Goal: Task Accomplishment & Management: Use online tool/utility

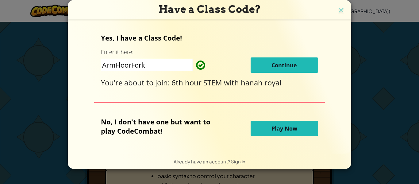
click at [272, 65] on span "Continue" at bounding box center [283, 64] width 25 height 7
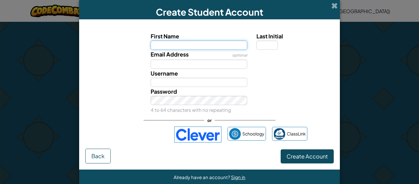
click at [207, 48] on input "First Name" at bounding box center [198, 44] width 97 height 9
type input "Peterbot!"
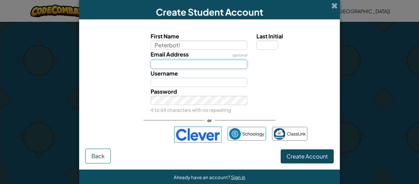
type input "Peterbot!"
click at [184, 65] on input "Email Address" at bounding box center [198, 63] width 97 height 9
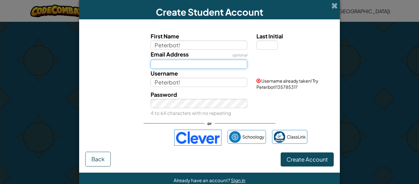
type input "[PERSON_NAME][EMAIL_ADDRESS][DOMAIN_NAME]"
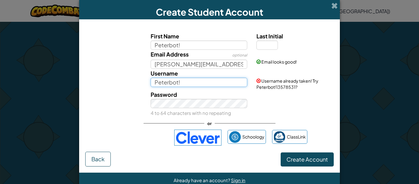
click at [191, 83] on input "Peterbot!" at bounding box center [198, 82] width 97 height 9
click at [184, 81] on input "Peterbot!" at bounding box center [198, 82] width 97 height 9
type input "Peterbot!!!!!!!!1"
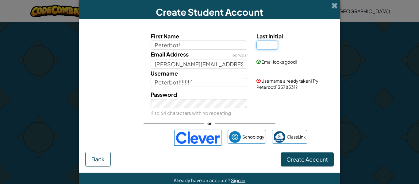
click at [266, 43] on input "Last Initial" at bounding box center [266, 44] width 21 height 9
type input "!"
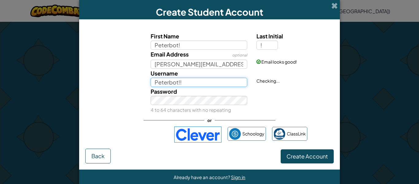
click at [224, 82] on input "Peterbot!!" at bounding box center [198, 82] width 97 height 9
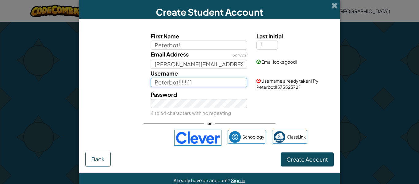
type input "Peterbot!!!!!!11"
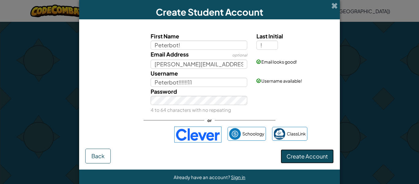
click at [298, 159] on button "Create Account" at bounding box center [306, 156] width 53 height 14
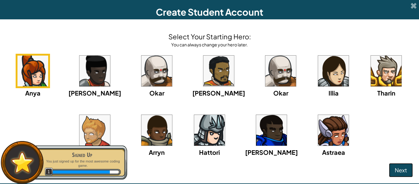
scroll to position [24, 0]
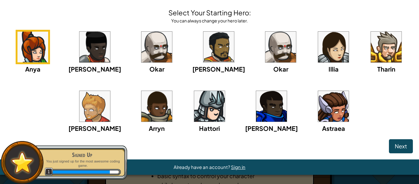
click at [262, 97] on img at bounding box center [271, 106] width 31 height 31
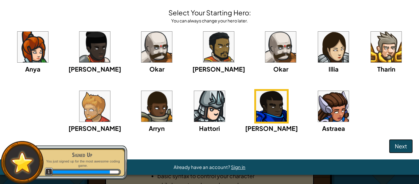
click at [399, 148] on span "Next" at bounding box center [400, 145] width 12 height 7
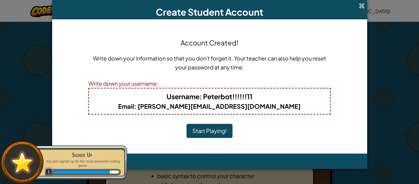
scroll to position [0, 0]
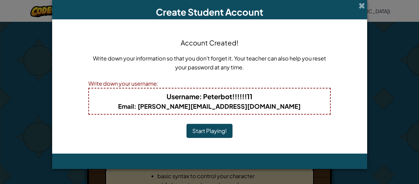
click at [218, 131] on button "Start Playing!" at bounding box center [209, 131] width 46 height 14
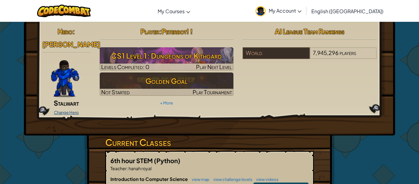
click at [68, 110] on link "Change Hero" at bounding box center [66, 112] width 25 height 5
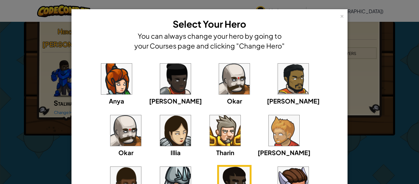
click at [393, 107] on div "× Select Your Hero You can always change your hero by going to your Courses pag…" at bounding box center [209, 92] width 419 height 184
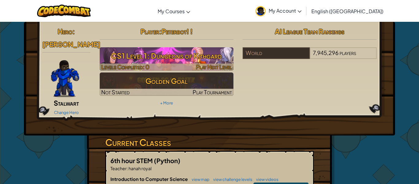
click at [212, 62] on h3 "CS1 Level 1: Dungeons of Kithgard" at bounding box center [167, 56] width 134 height 14
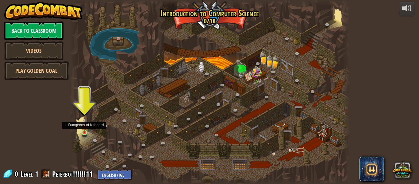
click at [84, 131] on img at bounding box center [84, 125] width 6 height 15
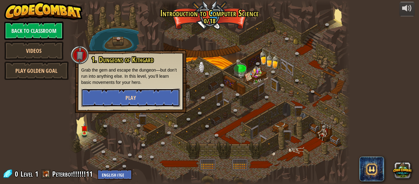
click at [122, 99] on button "Play" at bounding box center [130, 97] width 99 height 18
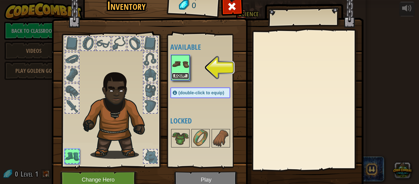
click at [183, 76] on button "Equip" at bounding box center [180, 76] width 17 height 6
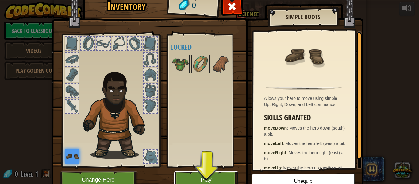
click at [208, 181] on button "Play" at bounding box center [206, 179] width 64 height 17
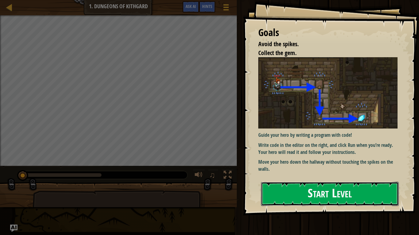
click at [330, 183] on button "Start Level" at bounding box center [330, 194] width 138 height 24
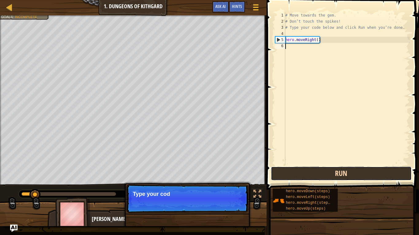
click at [332, 171] on button "Run" at bounding box center [341, 174] width 141 height 14
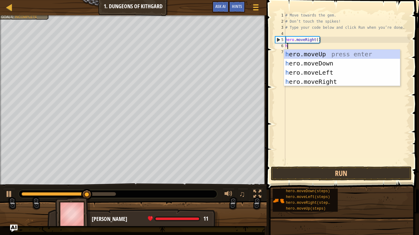
scroll to position [3, 0]
type textarea "he"
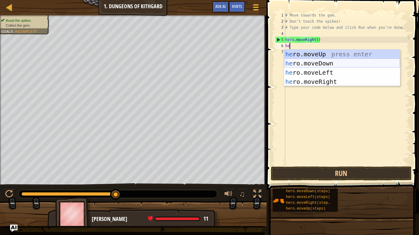
click at [315, 63] on div "he ro.moveUp press enter he ro.moveDown press enter he ro.moveLeft press enter …" at bounding box center [342, 77] width 116 height 55
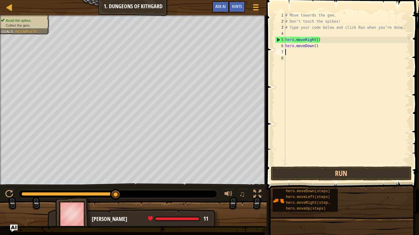
scroll to position [3, 0]
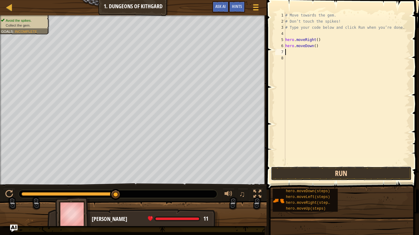
click at [319, 174] on button "Run" at bounding box center [341, 174] width 141 height 14
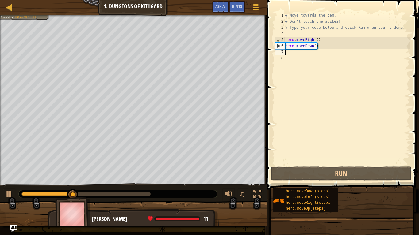
type textarea "h"
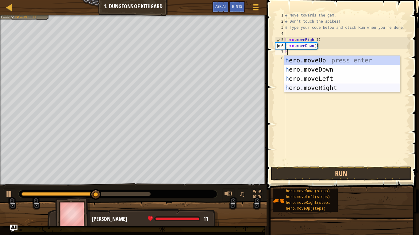
click at [306, 88] on div "h ero.moveUp press enter h ero.moveDown press enter h ero.moveLeft press enter …" at bounding box center [342, 83] width 116 height 55
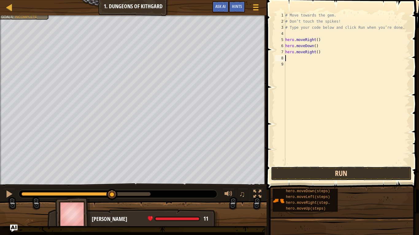
click at [310, 177] on button "Run" at bounding box center [341, 174] width 141 height 14
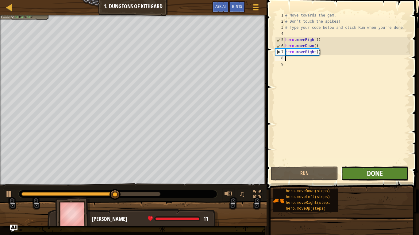
click at [376, 172] on span "Done" at bounding box center [375, 174] width 16 height 10
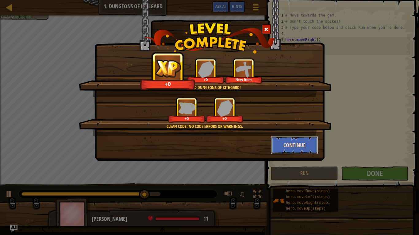
click at [297, 149] on button "Continue" at bounding box center [295, 145] width 48 height 18
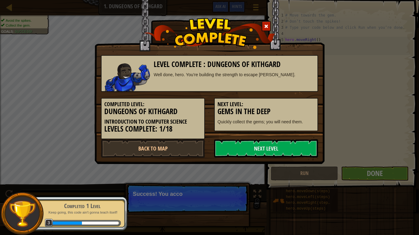
click at [297, 149] on link "Next Level" at bounding box center [266, 148] width 104 height 18
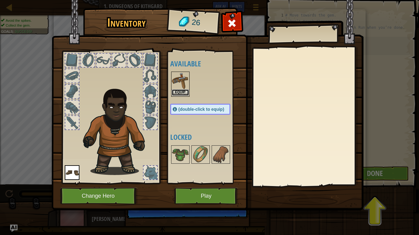
click at [179, 94] on button "Equip" at bounding box center [180, 92] width 17 height 6
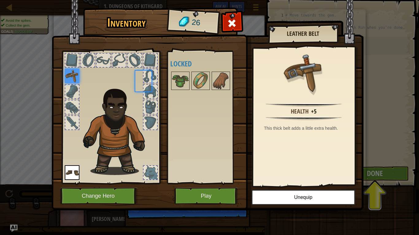
click at [179, 94] on div "Available Equip Equip (double-click to equip) Locked" at bounding box center [206, 118] width 72 height 128
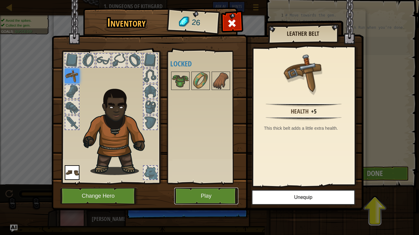
click at [214, 183] on button "Play" at bounding box center [206, 196] width 64 height 17
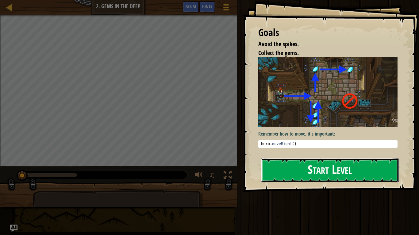
click at [311, 178] on button "Start Level" at bounding box center [330, 170] width 138 height 24
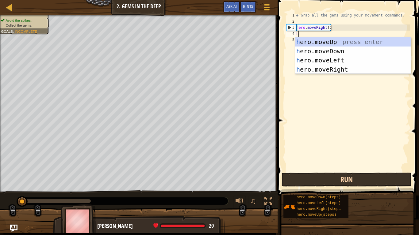
scroll to position [3, 0]
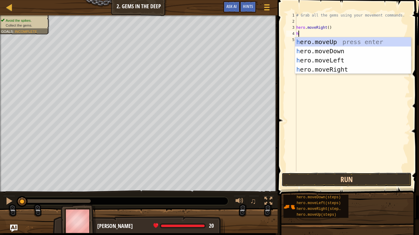
click at [308, 182] on button "Run" at bounding box center [346, 180] width 130 height 14
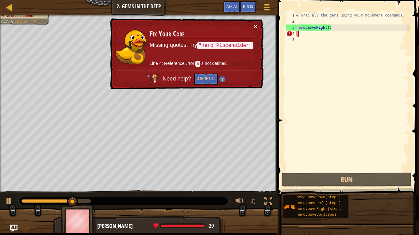
click at [255, 26] on button "×" at bounding box center [255, 26] width 4 height 6
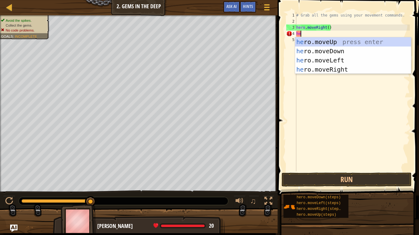
type textarea "her"
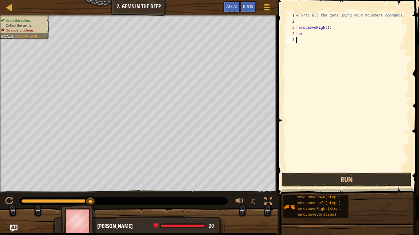
click at [304, 32] on div "# Grab all the gems using your movement commands. hero . moveRight ( ) her" at bounding box center [352, 98] width 115 height 172
type textarea "hero"
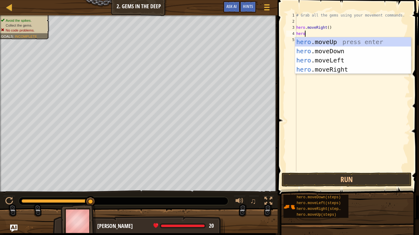
scroll to position [3, 1]
click at [310, 48] on div "hero .moveUp press enter hero .moveDown press enter hero .moveLeft press enter …" at bounding box center [353, 64] width 116 height 55
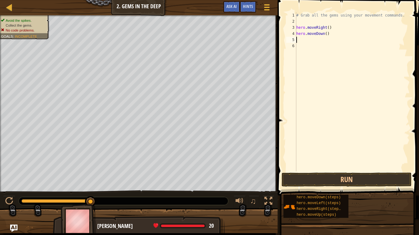
scroll to position [3, 0]
click at [315, 179] on button "Run" at bounding box center [346, 180] width 130 height 14
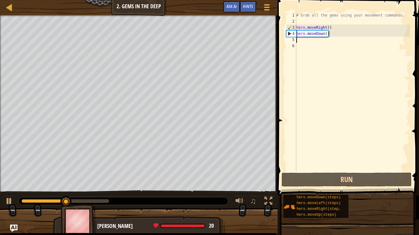
type textarea "h"
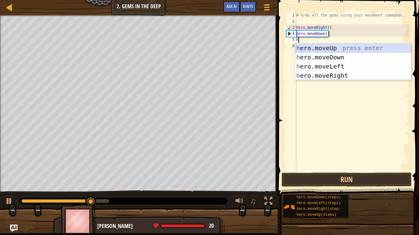
click at [329, 45] on div "h ero.moveUp press enter h ero.moveDown press enter h ero.moveLeft press enter …" at bounding box center [353, 71] width 116 height 55
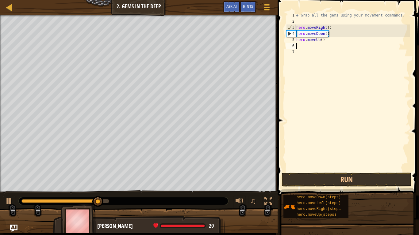
type textarea "\"
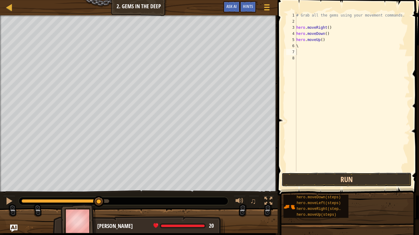
click at [324, 183] on button "Run" at bounding box center [346, 180] width 130 height 14
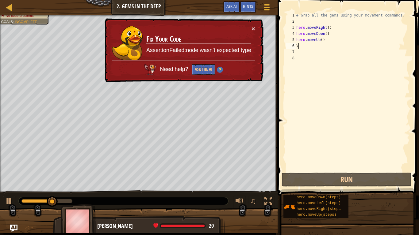
click at [303, 46] on div "# Grab all the gems using your movement commands. hero . moveRight ( ) hero . m…" at bounding box center [352, 98] width 115 height 172
type textarea "\"
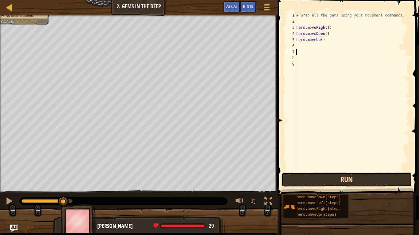
click at [350, 177] on button "Run" at bounding box center [346, 180] width 130 height 14
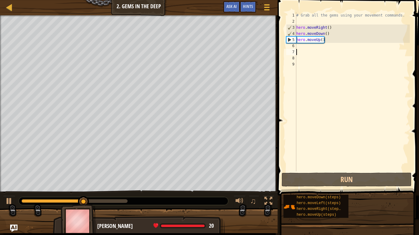
type textarea "h"
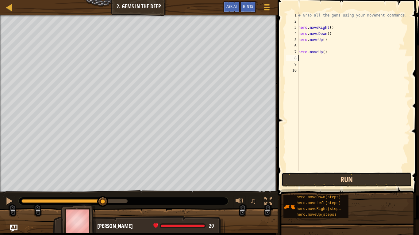
click at [335, 183] on button "Run" at bounding box center [346, 180] width 130 height 14
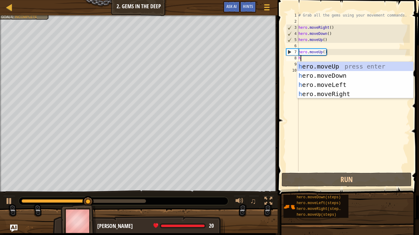
type textarea "h"
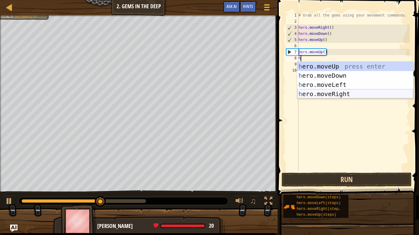
click at [337, 96] on div "h ero.moveUp press enter h ero.moveDown press enter h ero.moveLeft press enter …" at bounding box center [355, 89] width 116 height 55
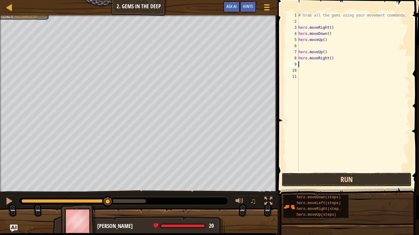
click at [309, 177] on button "Run" at bounding box center [346, 180] width 130 height 14
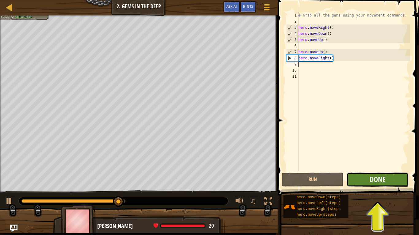
click at [360, 182] on button "Done" at bounding box center [377, 180] width 62 height 14
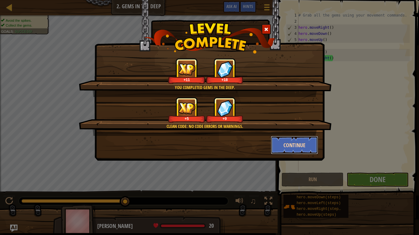
click at [289, 139] on button "Continue" at bounding box center [295, 145] width 48 height 18
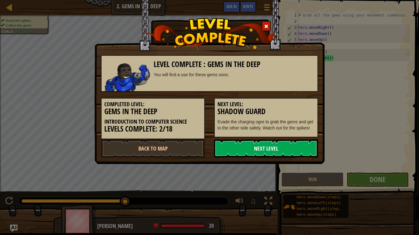
click at [271, 151] on link "Next Level" at bounding box center [266, 148] width 104 height 18
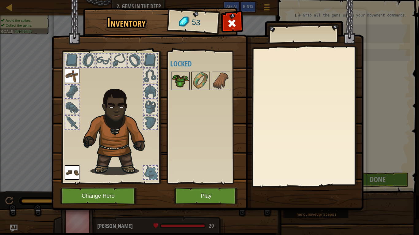
click at [181, 78] on img at bounding box center [180, 80] width 17 height 17
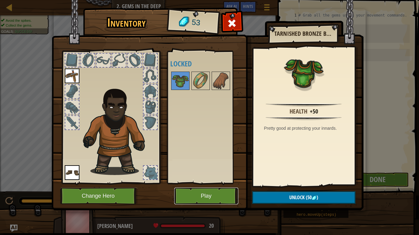
click at [211, 183] on button "Play" at bounding box center [206, 196] width 64 height 17
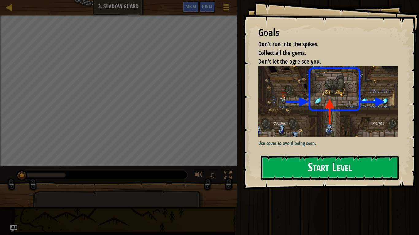
click at [283, 145] on p "Use cover to avoid being seen." at bounding box center [327, 143] width 139 height 7
click at [288, 159] on button "Start Level" at bounding box center [330, 168] width 138 height 24
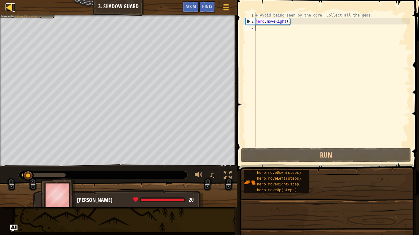
click at [8, 9] on div at bounding box center [10, 7] width 8 height 8
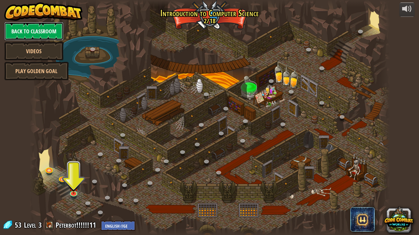
click at [43, 26] on link "Back to Classroom" at bounding box center [33, 31] width 59 height 18
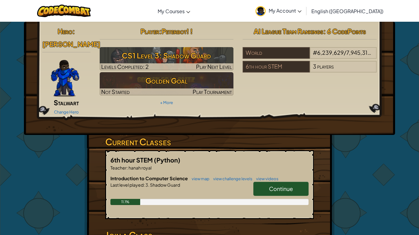
click at [278, 183] on span "Continue" at bounding box center [281, 188] width 24 height 7
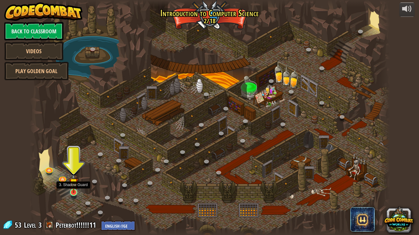
click at [71, 183] on img at bounding box center [73, 183] width 9 height 21
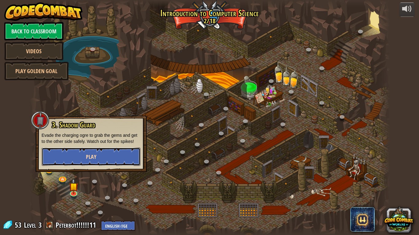
click at [95, 159] on span "Play" at bounding box center [91, 157] width 10 height 8
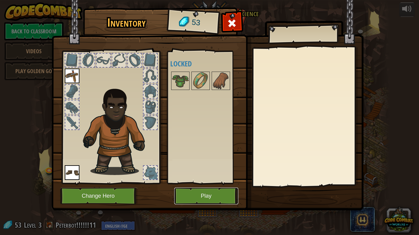
click at [187, 183] on button "Play" at bounding box center [206, 196] width 64 height 17
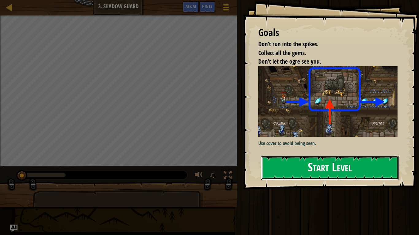
click at [320, 170] on button "Start Level" at bounding box center [330, 168] width 138 height 24
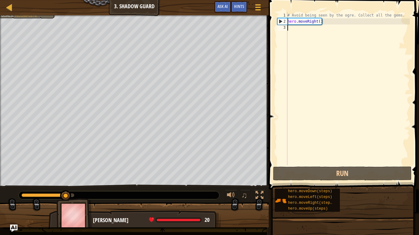
type textarea "h"
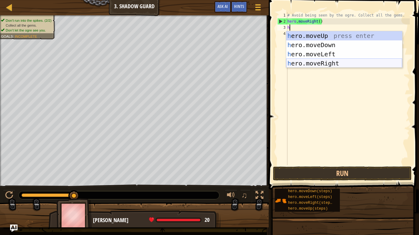
click at [308, 63] on div "h ero.moveUp press enter h ero.moveDown press enter h ero.moveLeft press enter …" at bounding box center [344, 58] width 116 height 55
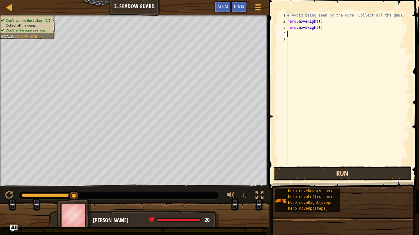
click at [356, 167] on button "Run" at bounding box center [342, 174] width 139 height 14
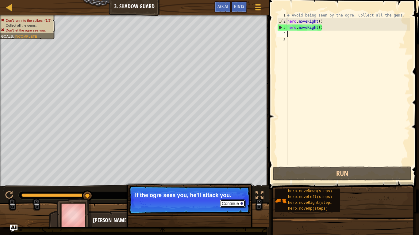
click at [241, 183] on button "Continue" at bounding box center [232, 204] width 25 height 8
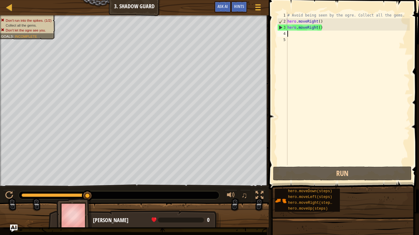
type textarea "h"
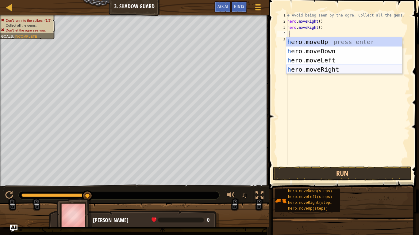
click at [330, 68] on div "h ero.moveUp press enter h ero.moveDown press enter h ero.moveLeft press enter …" at bounding box center [344, 64] width 116 height 55
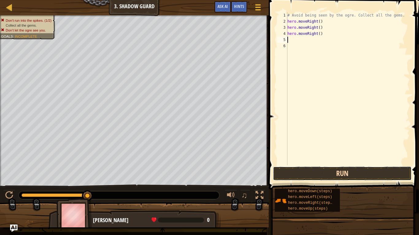
click at [314, 178] on button "Run" at bounding box center [342, 174] width 139 height 14
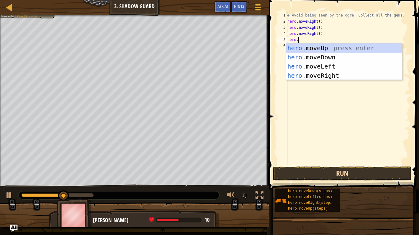
scroll to position [3, 2]
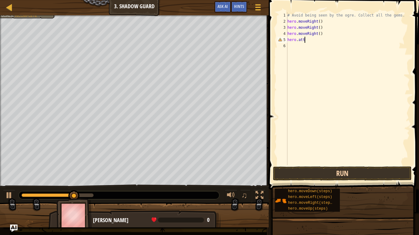
type textarea "hero.attck"
click at [326, 170] on button "Run" at bounding box center [342, 174] width 139 height 14
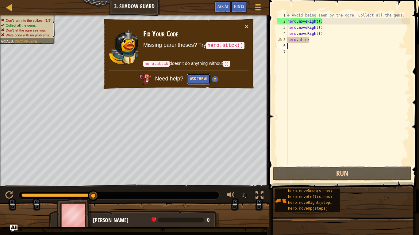
click at [196, 79] on button "Ask the AI" at bounding box center [199, 79] width 24 height 11
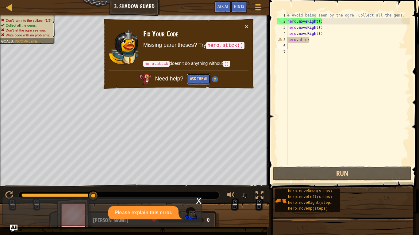
click at [192, 79] on button "Ask the AI" at bounding box center [199, 79] width 24 height 11
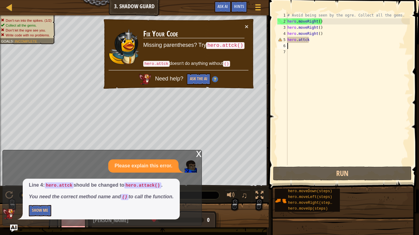
click at [313, 39] on div "# Avoid being seen by the ogre. Collect all the gems. hero . moveRight ( ) hero…" at bounding box center [348, 94] width 124 height 165
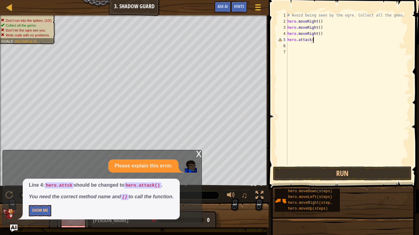
scroll to position [3, 4]
click at [310, 174] on button "Run" at bounding box center [342, 174] width 139 height 14
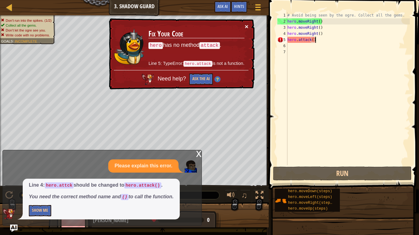
click at [246, 26] on button "×" at bounding box center [247, 26] width 4 height 6
click at [216, 78] on img at bounding box center [217, 79] width 6 height 6
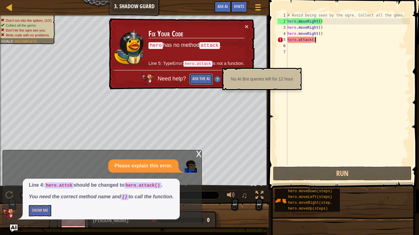
click at [201, 78] on button "Ask the AI" at bounding box center [201, 79] width 24 height 11
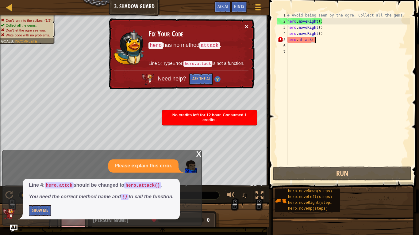
click at [246, 23] on button "×" at bounding box center [247, 26] width 4 height 6
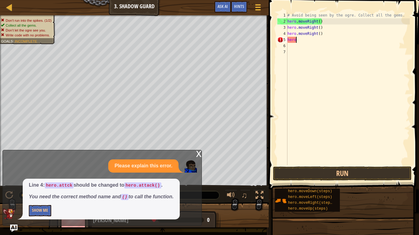
scroll to position [3, 1]
type textarea "h"
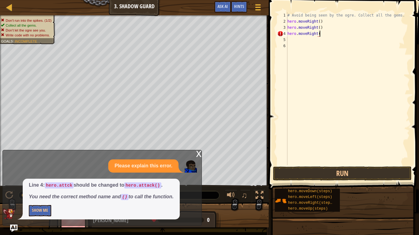
type textarea "hero.moveRight()"
click at [296, 39] on div "# Avoid being seen by the ogre. Collect all the gems. hero . moveRight ( ) hero…" at bounding box center [348, 94] width 124 height 165
type textarea "hero.r"
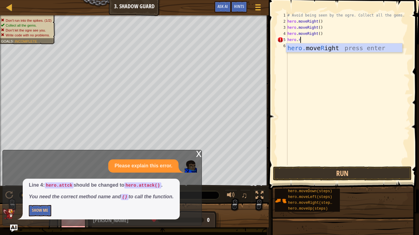
scroll to position [3, 2]
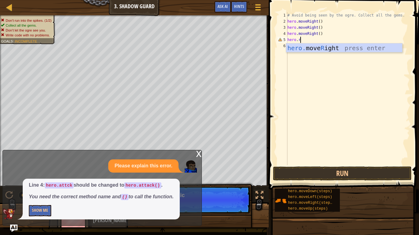
click at [339, 53] on div "# Avoid being seen by the ogre. Collect all the gems. hero . moveRight ( ) hero…" at bounding box center [348, 94] width 124 height 165
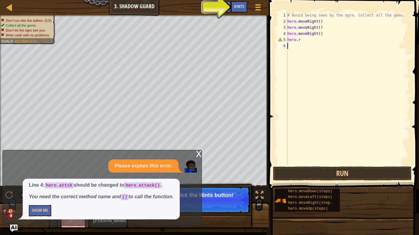
click at [334, 41] on div "# Avoid being seen by the ogre. Collect all the gems. hero . moveRight ( ) hero…" at bounding box center [348, 94] width 124 height 165
type textarea "hero.ri"
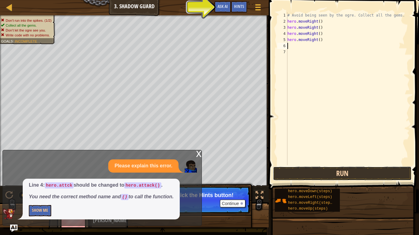
click at [353, 174] on button "Run" at bounding box center [342, 174] width 139 height 14
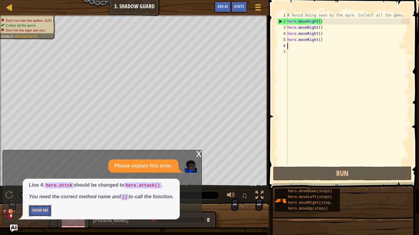
click at [44, 183] on button "Show Me" at bounding box center [40, 210] width 22 height 11
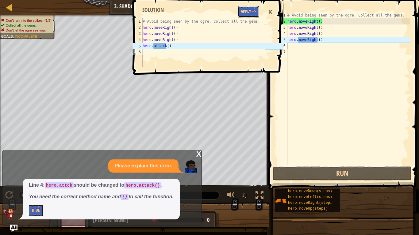
click at [253, 13] on button "Apply =>" at bounding box center [248, 11] width 21 height 11
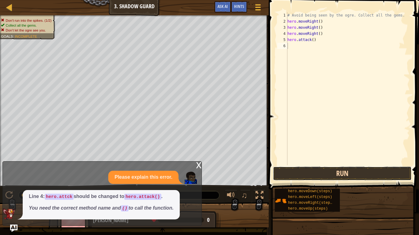
click at [318, 179] on button "Run" at bounding box center [342, 174] width 139 height 14
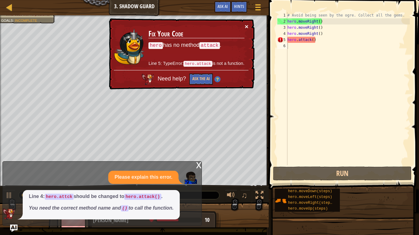
click at [247, 27] on button "×" at bounding box center [247, 26] width 4 height 6
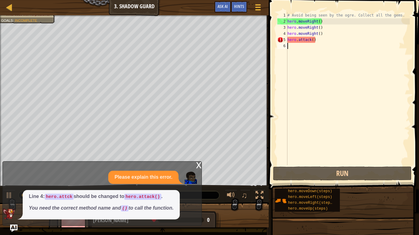
click at [321, 34] on div "# Avoid being seen by the ogre. Collect all the gems. hero . moveRight ( ) hero…" at bounding box center [348, 94] width 124 height 165
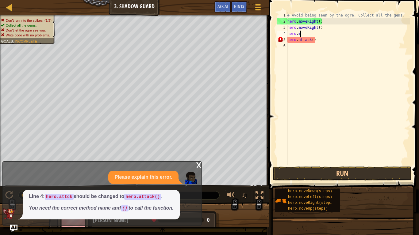
type textarea "h"
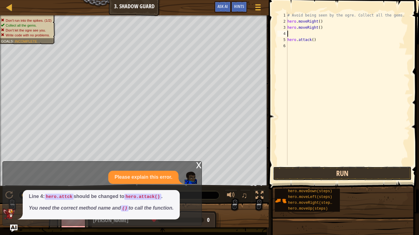
click at [338, 175] on button "Run" at bounding box center [342, 174] width 139 height 14
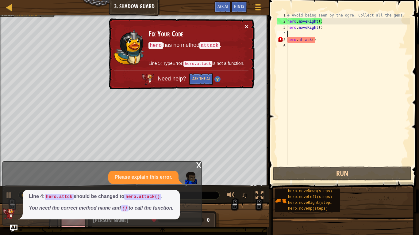
click at [248, 26] on button "×" at bounding box center [247, 26] width 4 height 6
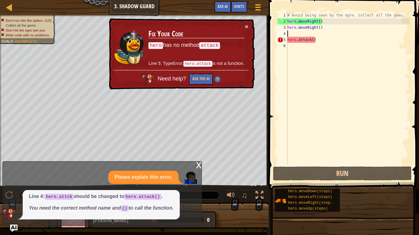
click at [319, 44] on div "# Avoid being seen by the ogre. Collect all the gems. hero . moveRight ( ) hero…" at bounding box center [348, 94] width 124 height 165
click at [318, 39] on div "# Avoid being seen by the ogre. Collect all the gems. hero . moveRight ( ) hero…" at bounding box center [348, 94] width 124 height 165
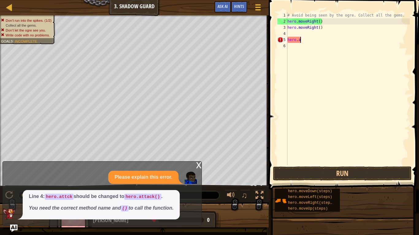
type textarea "h"
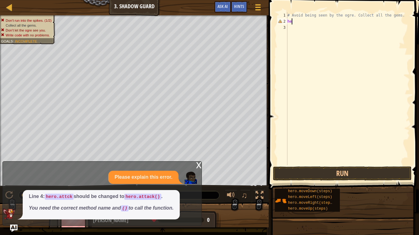
type textarea "h"
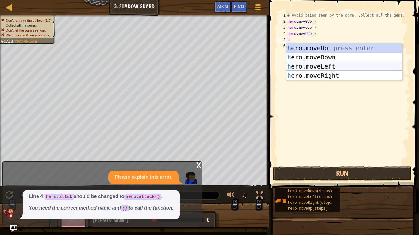
click at [328, 65] on div "h ero.moveUp press enter h ero.moveDown press enter h ero.moveLeft press enter …" at bounding box center [344, 71] width 116 height 55
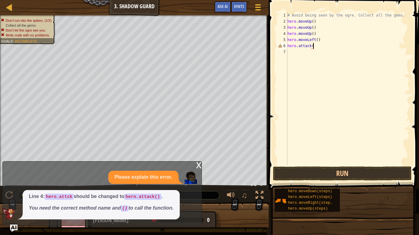
scroll to position [3, 4]
click at [323, 179] on button "Run" at bounding box center [342, 174] width 139 height 14
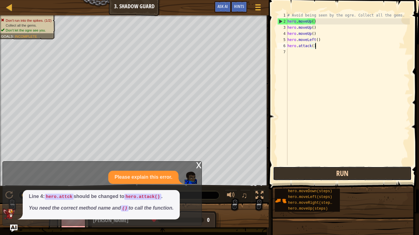
click at [299, 168] on button "Run" at bounding box center [342, 174] width 139 height 14
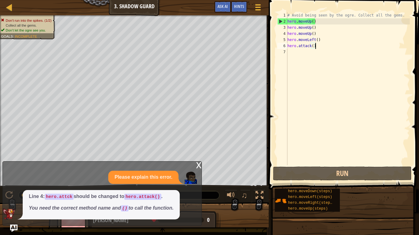
click at [310, 22] on div "# Avoid being seen by the ogre. Collect all the gems. hero . moveUp ( ) hero . …" at bounding box center [348, 94] width 124 height 165
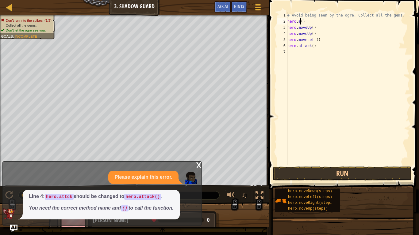
click at [310, 22] on div "# Avoid being seen by the ogre. Collect all the gems. hero . m ( ) hero . moveU…" at bounding box center [348, 94] width 124 height 165
type textarea "h"
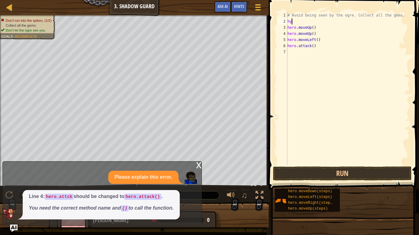
scroll to position [3, 0]
type textarea "h"
click at [316, 20] on div "# Avoid being seen by the ogre. Collect all the gems. hero . moveUp ( ) hero . …" at bounding box center [348, 94] width 124 height 165
type textarea "h"
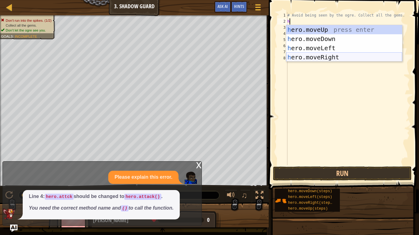
click at [331, 55] on div "h ero.moveUp press enter h ero.moveDown press enter h ero.moveLeft press enter …" at bounding box center [344, 52] width 116 height 55
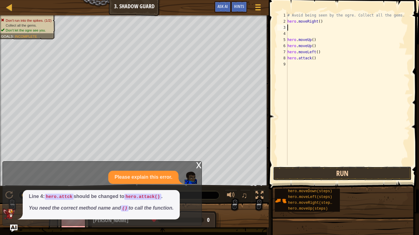
click at [312, 171] on button "Run" at bounding box center [342, 174] width 139 height 14
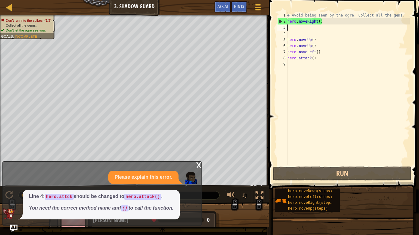
click at [320, 57] on div "# Avoid being seen by the ogre. Collect all the gems. hero . moveRight ( ) hero…" at bounding box center [348, 94] width 124 height 165
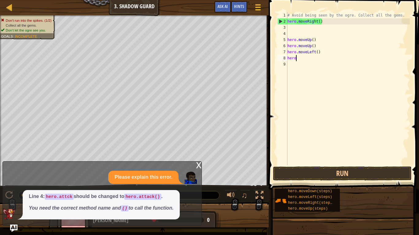
type textarea "h"
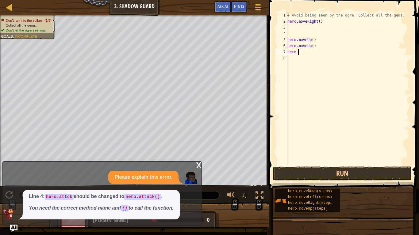
type textarea "h"
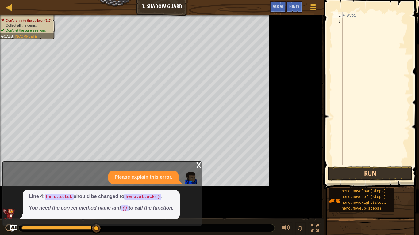
type textarea "#"
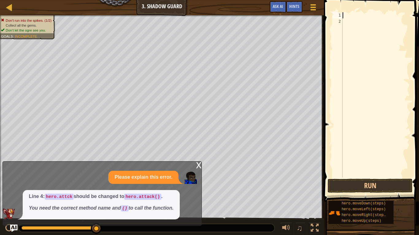
type textarea "h"
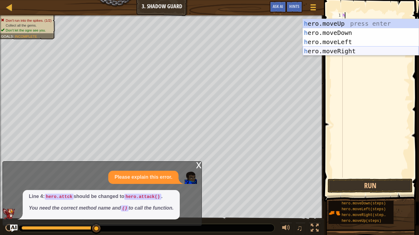
click at [352, 51] on div "h ero.moveUp press enter h ero.moveDown press enter h ero.moveLeft press enter …" at bounding box center [360, 46] width 116 height 55
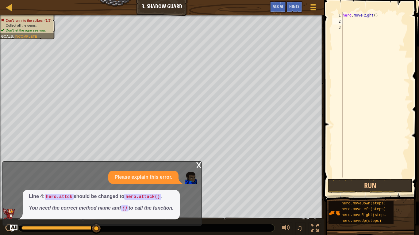
type textarea "h"
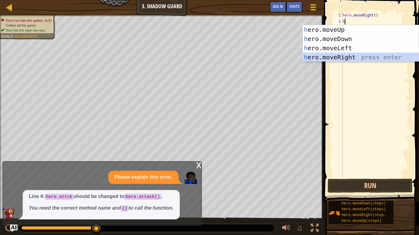
click at [350, 57] on div "h ero.moveUp press enter h ero.moveDown press enter h ero.moveLeft press enter …" at bounding box center [360, 52] width 116 height 55
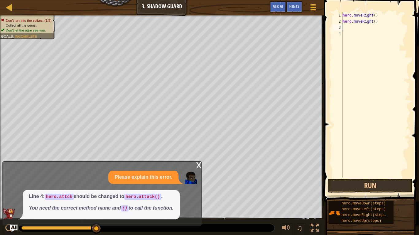
type textarea "h"
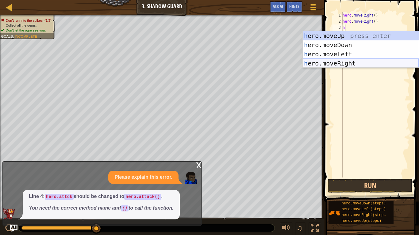
click at [359, 60] on div "h ero.moveUp press enter h ero.moveDown press enter h ero.moveLeft press enter …" at bounding box center [360, 58] width 116 height 55
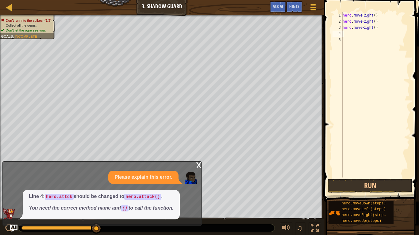
type textarea "h"
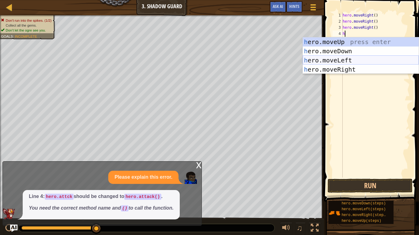
click at [354, 60] on div "h ero.moveUp press enter h ero.moveDown press enter h ero.moveLeft press enter …" at bounding box center [360, 64] width 116 height 55
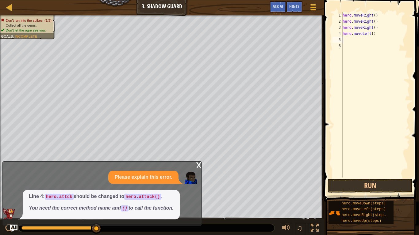
type textarea "h"
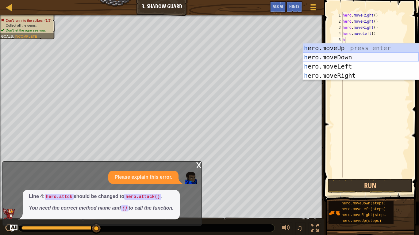
click at [349, 57] on div "h ero.moveUp press enter h ero.moveDown press enter h ero.moveLeft press enter …" at bounding box center [360, 71] width 116 height 55
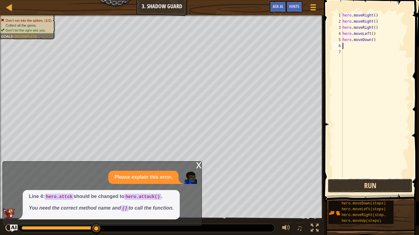
click at [346, 183] on button "Run" at bounding box center [369, 186] width 85 height 14
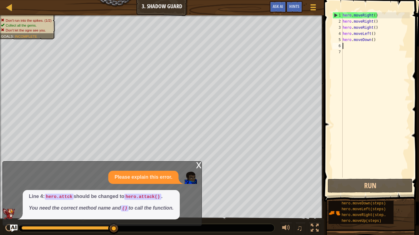
click at [378, 19] on div "hero . moveRight ( ) hero . moveRight ( ) hero . moveRight ( ) hero . moveLeft …" at bounding box center [375, 101] width 68 height 178
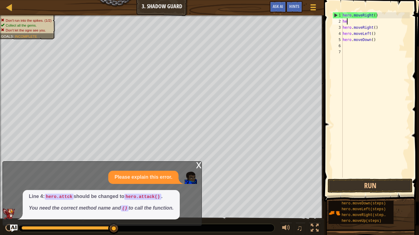
type textarea "h"
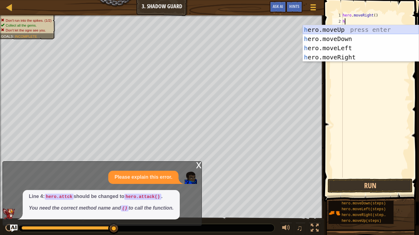
click at [353, 32] on div "h ero.moveUp press enter h ero.moveDown press enter h ero.moveLeft press enter …" at bounding box center [360, 52] width 116 height 55
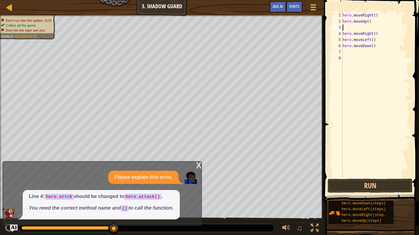
click at [352, 32] on div "hero . moveRight ( ) hero . moveUp ( ) hero . moveRight ( ) hero . moveLeft ( )…" at bounding box center [375, 101] width 68 height 178
click at [367, 181] on button "Run" at bounding box center [369, 186] width 85 height 14
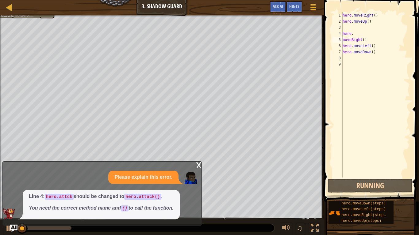
click at [353, 35] on div "hero . moveRight ( ) hero . moveUp ( ) hero . moveRight ( ) hero . moveLeft ( )…" at bounding box center [375, 101] width 68 height 178
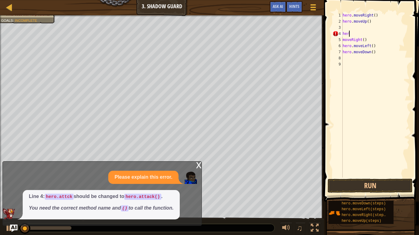
type textarea "h"
click at [361, 183] on button "Run" at bounding box center [369, 186] width 85 height 14
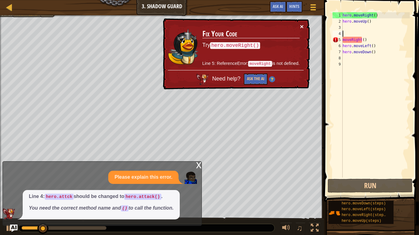
click at [300, 29] on button "×" at bounding box center [302, 26] width 4 height 6
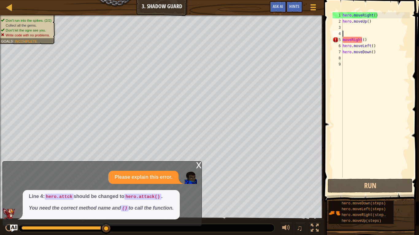
click at [197, 163] on div "x" at bounding box center [199, 165] width 6 height 6
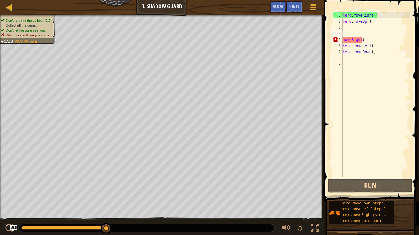
click at [378, 53] on div "hero . moveRight ( ) hero . moveUp ( ) moveRight ( ) hero . moveLeft ( ) hero .…" at bounding box center [375, 101] width 68 height 178
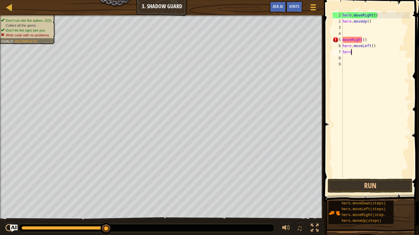
type textarea "h"
type textarea "m"
type textarea "h"
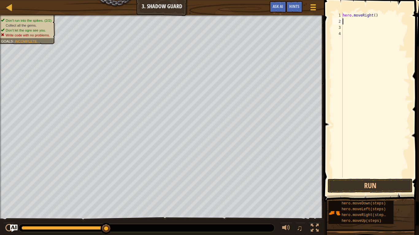
type textarea "h"
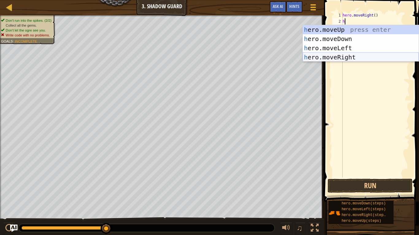
click at [372, 55] on div "h ero.moveUp press enter h ero.moveDown press enter h ero.moveLeft press enter …" at bounding box center [360, 52] width 116 height 55
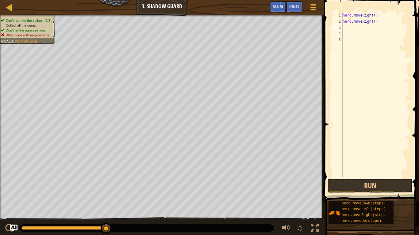
type textarea "h"
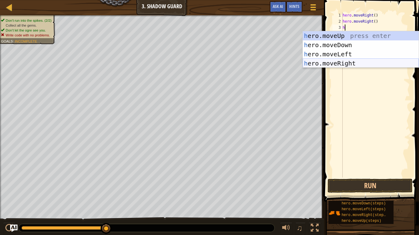
click at [358, 65] on div "h ero.moveUp press enter h ero.moveDown press enter h ero.moveLeft press enter …" at bounding box center [360, 58] width 116 height 55
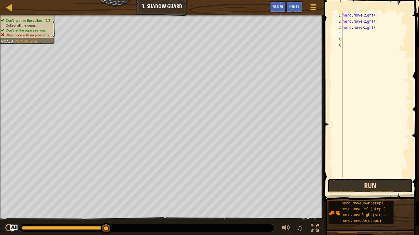
click at [365, 183] on button "Run" at bounding box center [369, 186] width 85 height 14
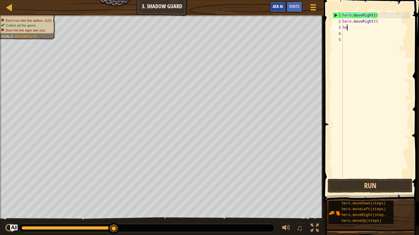
type textarea "h"
type textarea "hero.moveRight()"
click at [345, 22] on div "hero . moveRight ( )" at bounding box center [375, 101] width 68 height 178
type textarea "r"
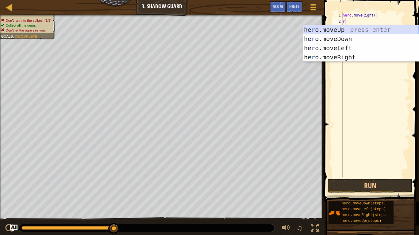
click at [347, 32] on div "he r o.moveUp press enter he r o.moveDown press enter he r o.moveLeft press ent…" at bounding box center [360, 52] width 116 height 55
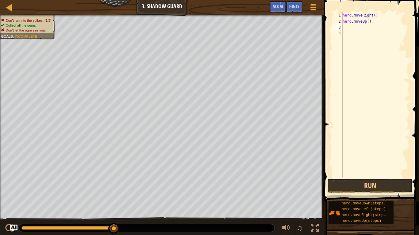
type textarea "h"
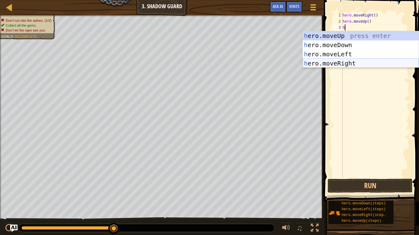
click at [362, 62] on div "h ero.moveUp press enter h ero.moveDown press enter h ero.moveLeft press enter …" at bounding box center [360, 58] width 116 height 55
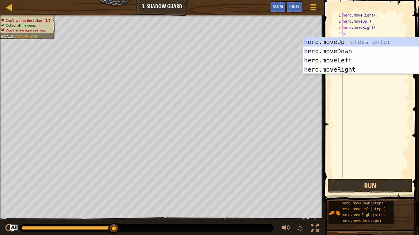
type textarea "h"
click at [356, 53] on div "h ero.moveUp press enter h ero.moveDown press enter h ero.moveLeft press enter …" at bounding box center [360, 64] width 116 height 55
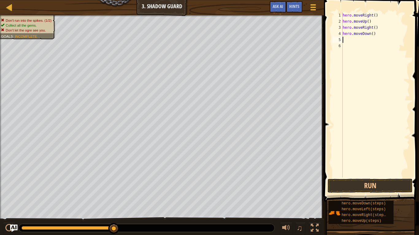
type textarea "h"
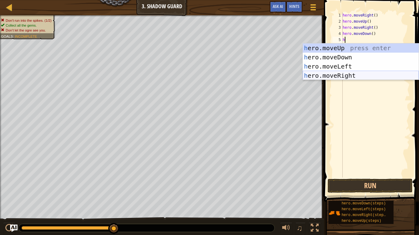
click at [353, 73] on div "h ero.moveUp press enter h ero.moveDown press enter h ero.moveLeft press enter …" at bounding box center [360, 71] width 116 height 55
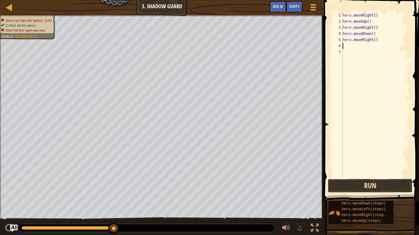
click at [357, 183] on button "Run" at bounding box center [369, 186] width 85 height 14
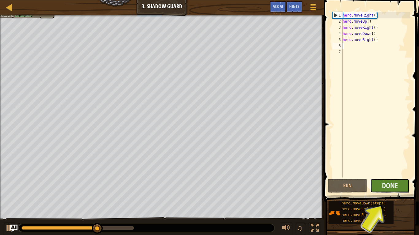
click at [374, 183] on button "Done" at bounding box center [390, 186] width 40 height 14
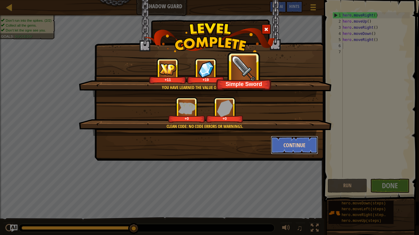
click at [307, 139] on button "Continue" at bounding box center [295, 145] width 48 height 18
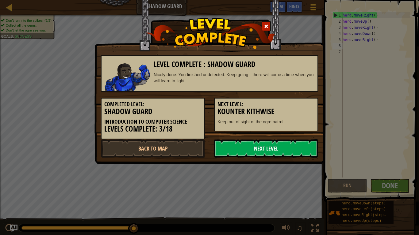
click at [277, 154] on link "Next Level" at bounding box center [266, 148] width 104 height 18
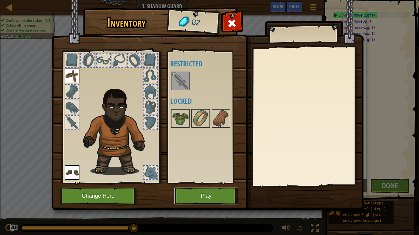
click at [193, 183] on button "Play" at bounding box center [206, 196] width 64 height 17
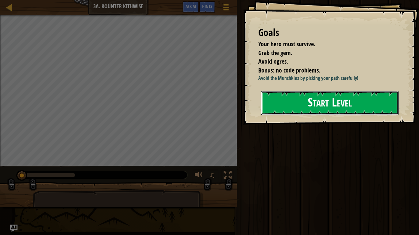
click at [326, 107] on button "Start Level" at bounding box center [330, 103] width 138 height 24
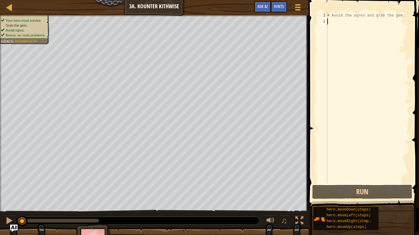
type textarea "h"
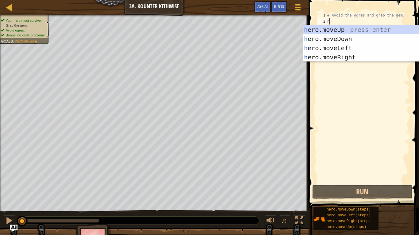
scroll to position [3, 0]
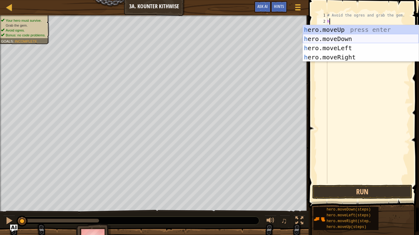
click at [356, 40] on div "h ero.moveUp press enter h ero.moveDown press enter h ero.moveLeft press enter …" at bounding box center [360, 52] width 116 height 55
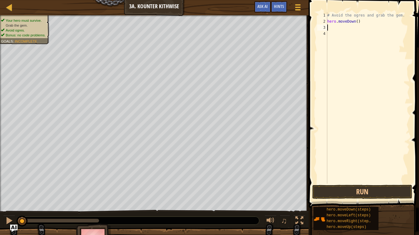
type textarea "h"
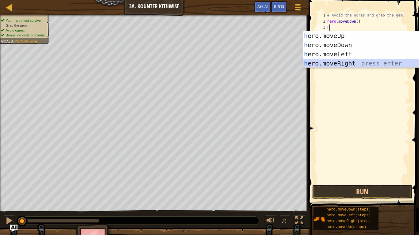
click at [340, 66] on div "h ero.moveUp press enter h ero.moveDown press enter h ero.moveLeft press enter …" at bounding box center [360, 58] width 116 height 55
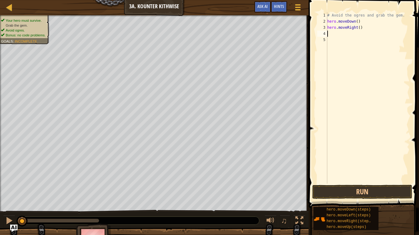
type textarea "h"
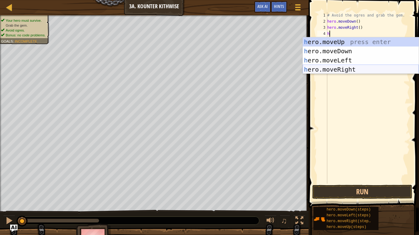
click at [347, 69] on div "h ero.moveUp press enter h ero.moveDown press enter h ero.moveLeft press enter …" at bounding box center [360, 64] width 116 height 55
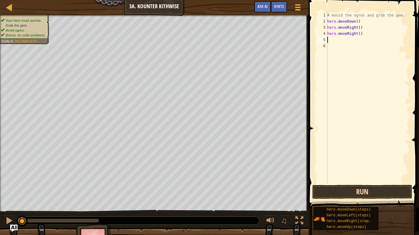
type textarea "h"
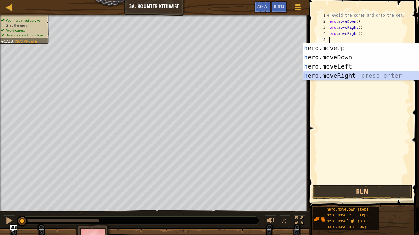
click at [341, 78] on div "h ero.moveUp press enter h ero.moveDown press enter h ero.moveLeft press enter …" at bounding box center [360, 71] width 116 height 55
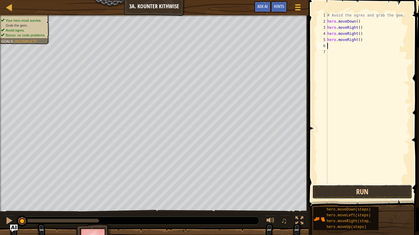
click at [325, 183] on button "Run" at bounding box center [362, 192] width 100 height 14
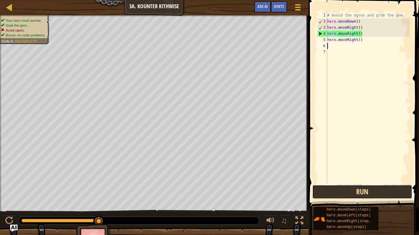
click at [325, 183] on button "Run" at bounding box center [362, 192] width 100 height 14
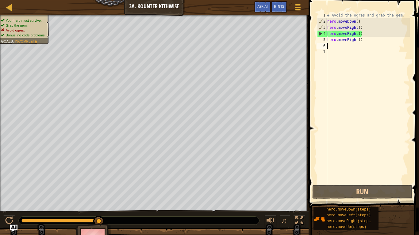
click at [369, 42] on div "# Avoid the ogres and grab the gem. hero . moveDown ( ) hero . moveRight ( ) he…" at bounding box center [368, 104] width 84 height 184
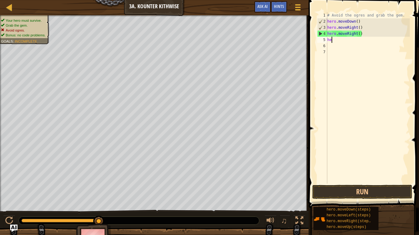
type textarea "h"
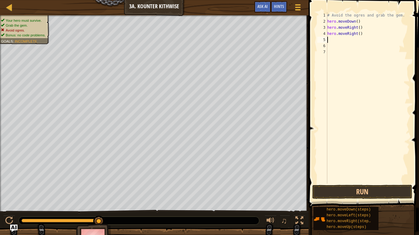
type textarea "h"
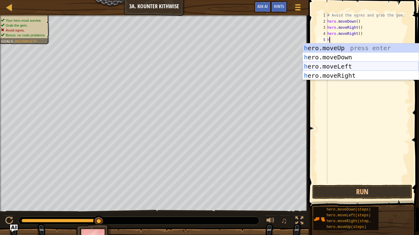
click at [352, 64] on div "h ero.moveUp press enter h ero.moveDown press enter h ero.moveLeft press enter …" at bounding box center [360, 71] width 116 height 55
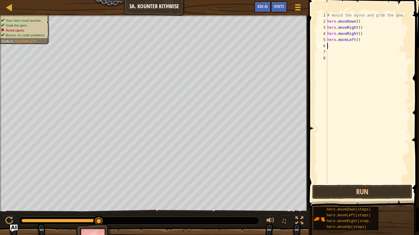
type textarea "h"
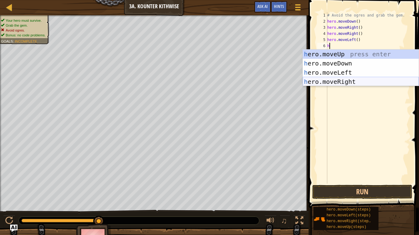
click at [350, 85] on div "h ero.moveUp press enter h ero.moveDown press enter h ero.moveLeft press enter …" at bounding box center [360, 77] width 116 height 55
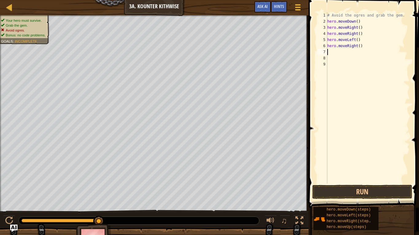
type textarea "h"
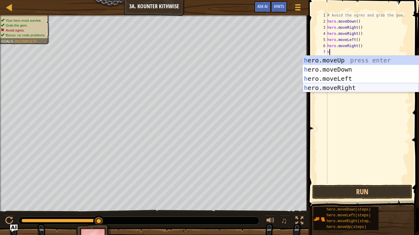
click at [352, 89] on div "h ero.moveUp press enter h ero.moveDown press enter h ero.moveLeft press enter …" at bounding box center [360, 83] width 116 height 55
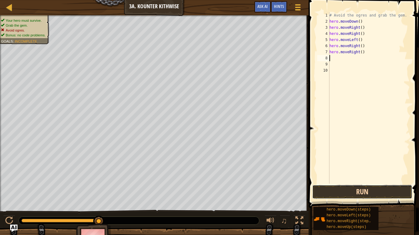
click at [330, 183] on button "Run" at bounding box center [362, 192] width 100 height 14
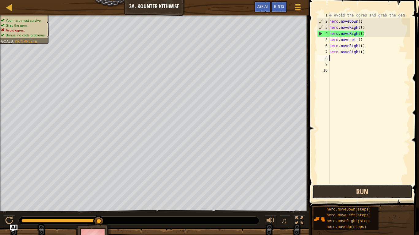
click at [330, 183] on button "Run" at bounding box center [362, 192] width 100 height 14
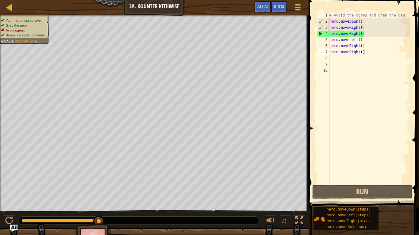
click at [364, 53] on div "# Avoid the ogres and grab the gem. hero . moveDown ( ) hero . moveRight ( ) he…" at bounding box center [369, 104] width 82 height 184
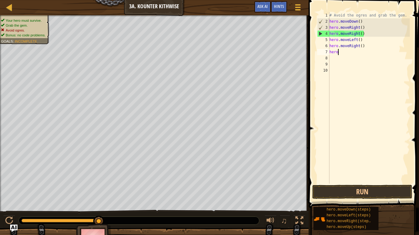
type textarea "h"
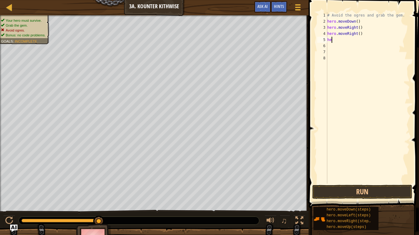
type textarea "h"
type textarea "hero.moveDown"
type textarea "h"
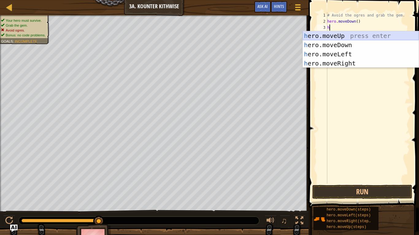
click at [355, 39] on div "h ero.moveUp press enter h ero.moveDown press enter h ero.moveLeft press enter …" at bounding box center [360, 58] width 116 height 55
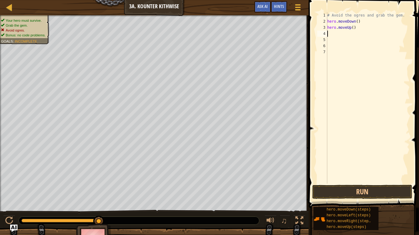
type textarea "h"
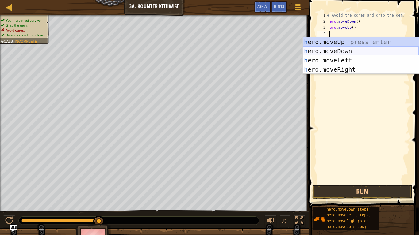
click at [355, 53] on div "h ero.moveUp press enter h ero.moveDown press enter h ero.moveLeft press enter …" at bounding box center [360, 64] width 116 height 55
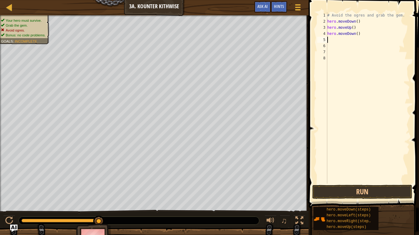
type textarea "h"
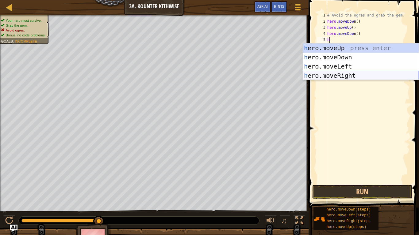
click at [349, 76] on div "h ero.moveUp press enter h ero.moveDown press enter h ero.moveLeft press enter …" at bounding box center [360, 71] width 116 height 55
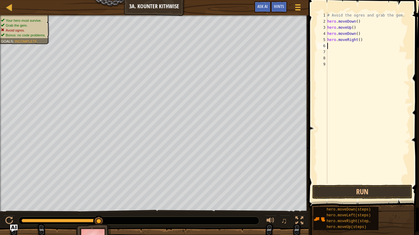
type textarea "h"
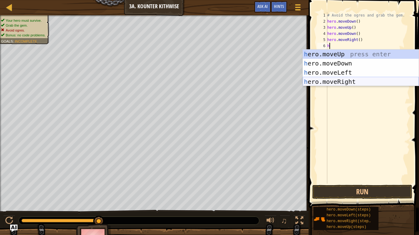
click at [357, 84] on div "h ero.moveUp press enter h ero.moveDown press enter h ero.moveLeft press enter …" at bounding box center [360, 77] width 116 height 55
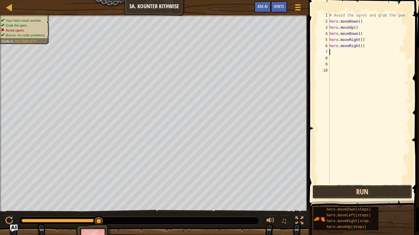
click at [355, 183] on button "Run" at bounding box center [362, 192] width 100 height 14
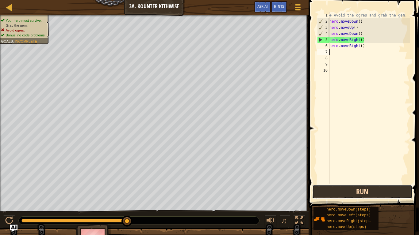
click at [355, 183] on button "Run" at bounding box center [362, 192] width 100 height 14
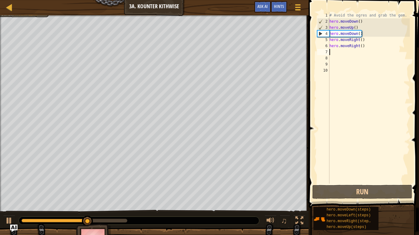
click at [365, 48] on div "# Avoid the ogres and grab the gem. hero . moveDown ( ) hero . moveUp ( ) hero …" at bounding box center [369, 104] width 82 height 184
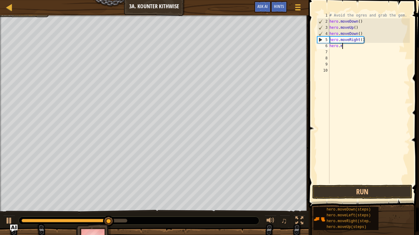
type textarea "h"
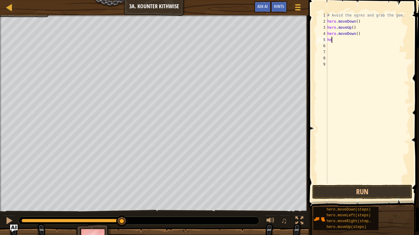
type textarea "h"
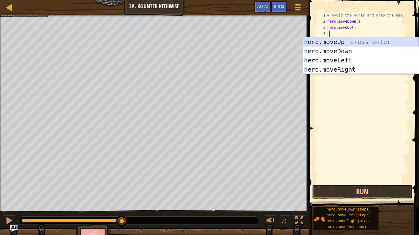
click at [357, 46] on div "h ero.moveUp press enter h ero.moveDown press enter h ero.moveLeft press enter …" at bounding box center [360, 64] width 116 height 55
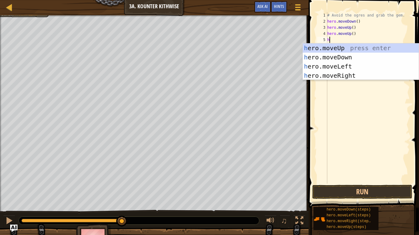
type textarea "h"
click at [352, 58] on div "h ero.moveUp press enter h ero.moveDown press enter h ero.moveLeft press enter …" at bounding box center [360, 71] width 116 height 55
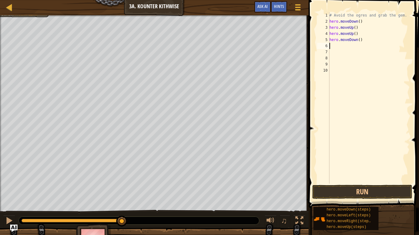
type textarea "h"
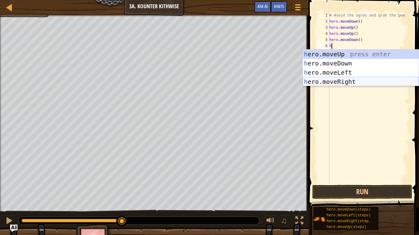
click at [352, 80] on div "h ero.moveUp press enter h ero.moveDown press enter h ero.moveLeft press enter …" at bounding box center [360, 77] width 116 height 55
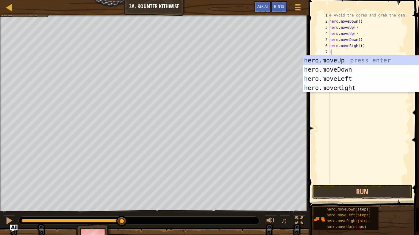
type textarea "h"
click at [350, 83] on div "h ero.moveUp press enter h ero.moveDown press enter h ero.moveLeft press enter …" at bounding box center [360, 83] width 116 height 55
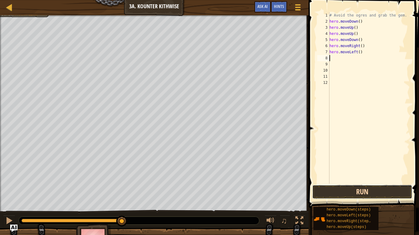
click at [335, 183] on button "Run" at bounding box center [362, 192] width 100 height 14
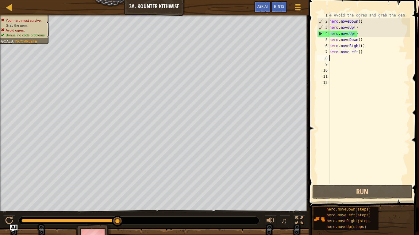
click at [324, 31] on div "4" at bounding box center [323, 34] width 12 height 6
type textarea "hero.moveUp()"
click at [363, 56] on div "# Avoid the ogres and grab the gem. hero . moveDown ( ) hero . moveUp ( ) hero …" at bounding box center [369, 104] width 82 height 184
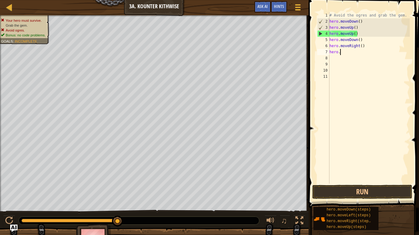
type textarea "h"
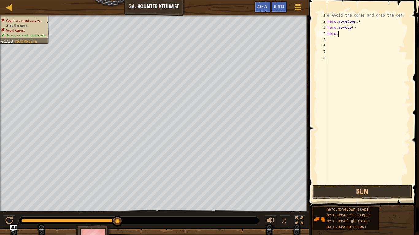
type textarea "h"
click at [367, 183] on button "Run" at bounding box center [362, 192] width 100 height 14
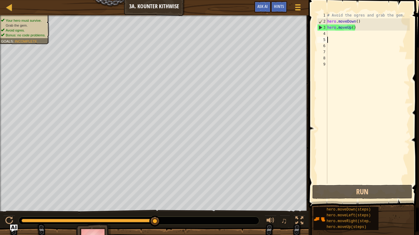
click at [329, 33] on div "# Avoid the ogres and grab the gem. hero . moveDown ( ) hero . moveUp ( )" at bounding box center [368, 104] width 84 height 184
type textarea "h"
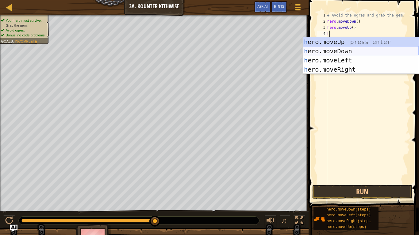
click at [335, 50] on div "h ero.moveUp press enter h ero.moveDown press enter h ero.moveLeft press enter …" at bounding box center [360, 64] width 116 height 55
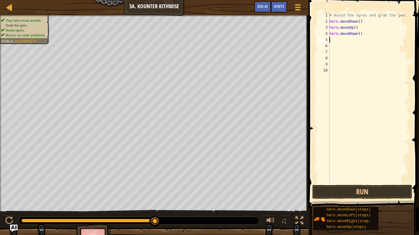
type textarea "h"
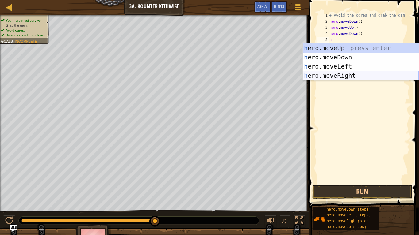
click at [338, 72] on div "h ero.moveUp press enter h ero.moveDown press enter h ero.moveLeft press enter …" at bounding box center [360, 71] width 116 height 55
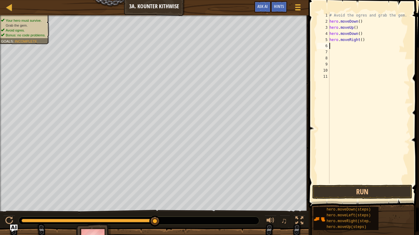
type textarea "h"
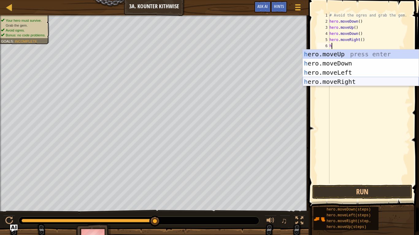
click at [342, 80] on div "h ero.moveUp press enter h ero.moveDown press enter h ero.moveLeft press enter …" at bounding box center [360, 77] width 116 height 55
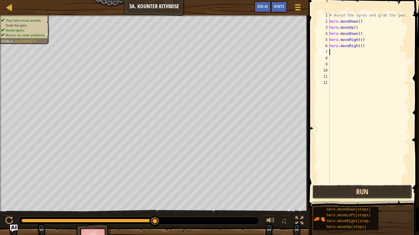
click at [329, 183] on button "Run" at bounding box center [362, 192] width 100 height 14
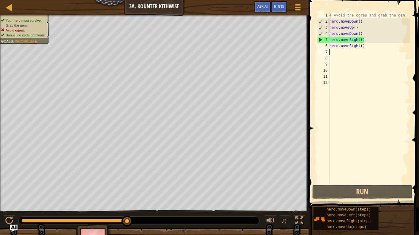
click at [366, 50] on div "# Avoid the ogres and grab the gem. hero . moveDown ( ) hero . moveUp ( ) hero …" at bounding box center [369, 104] width 82 height 184
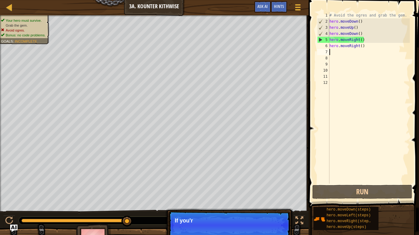
click at [363, 48] on div "# Avoid the ogres and grab the gem. hero . moveDown ( ) hero . moveUp ( ) hero …" at bounding box center [369, 104] width 82 height 184
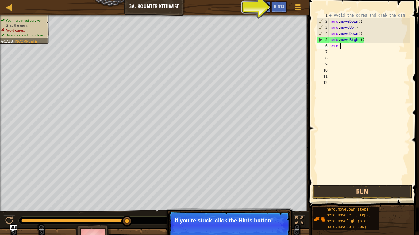
type textarea "h"
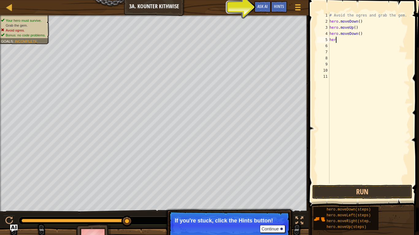
type textarea "h"
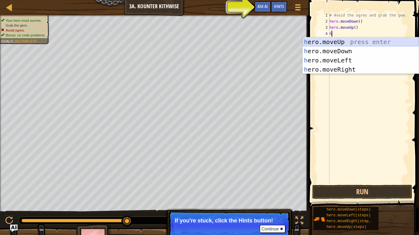
click at [354, 40] on div "h ero.moveUp press enter h ero.moveDown press enter h ero.moveLeft press enter …" at bounding box center [360, 64] width 116 height 55
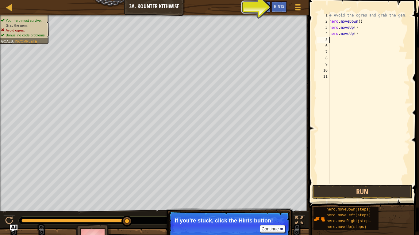
type textarea "h"
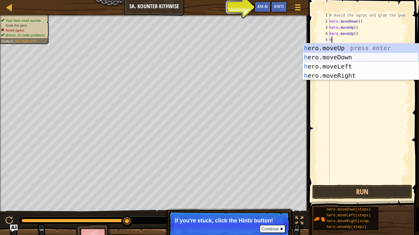
click at [348, 56] on div "h ero.moveUp press enter h ero.moveDown press enter h ero.moveLeft press enter …" at bounding box center [360, 71] width 116 height 55
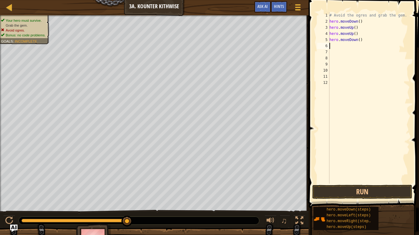
type textarea "h"
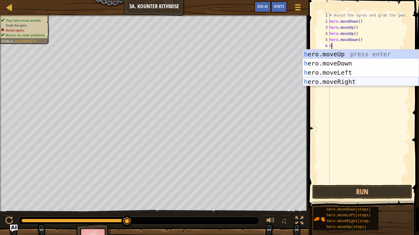
click at [352, 82] on div "h ero.moveUp press enter h ero.moveDown press enter h ero.moveLeft press enter …" at bounding box center [360, 77] width 116 height 55
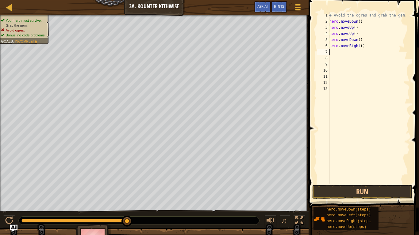
type textarea "h"
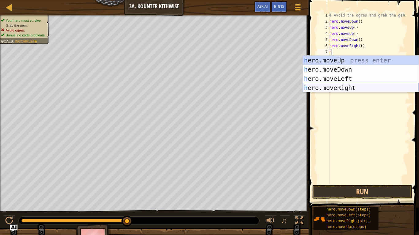
click at [355, 87] on div "h ero.moveUp press enter h ero.moveDown press enter h ero.moveLeft press enter …" at bounding box center [360, 83] width 116 height 55
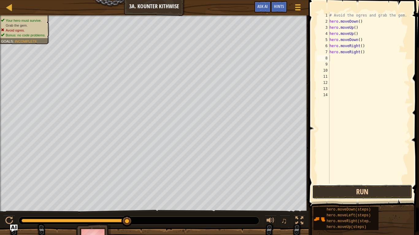
click at [344, 183] on button "Run" at bounding box center [362, 192] width 100 height 14
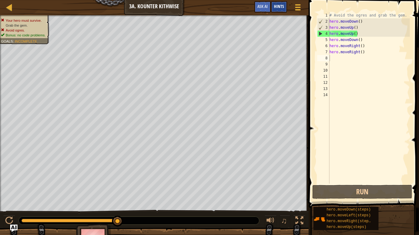
click at [279, 11] on div "Hints" at bounding box center [279, 6] width 16 height 11
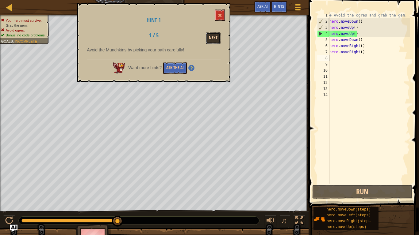
click at [211, 38] on button "Next" at bounding box center [213, 37] width 15 height 11
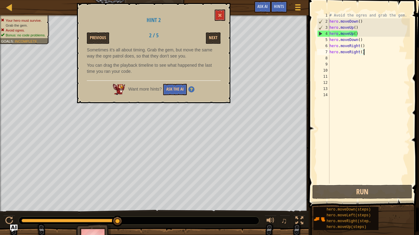
click at [364, 54] on div "# Avoid the ogres and grab the gem. hero . moveDown ( ) hero . moveUp ( ) hero …" at bounding box center [369, 104] width 82 height 184
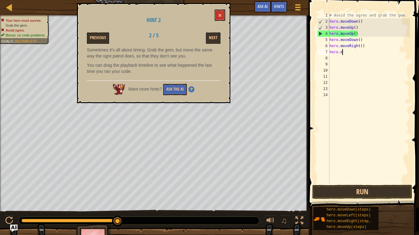
type textarea "h"
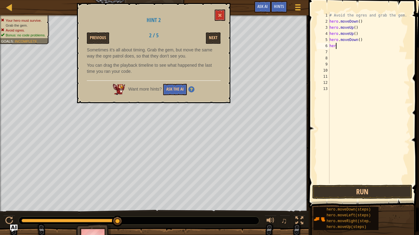
type textarea "h"
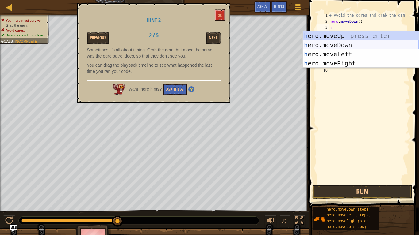
click at [355, 43] on div "h ero.moveUp press enter h ero.moveDown press enter h ero.moveLeft press enter …" at bounding box center [360, 58] width 116 height 55
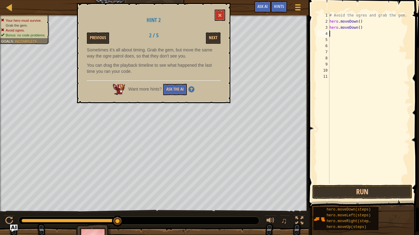
type textarea "h"
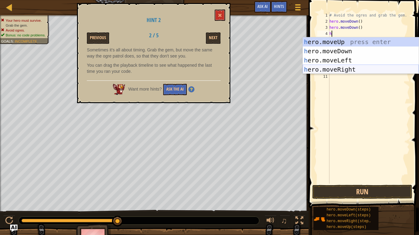
click at [350, 66] on div "h ero.moveUp press enter h ero.moveDown press enter h ero.moveLeft press enter …" at bounding box center [360, 64] width 116 height 55
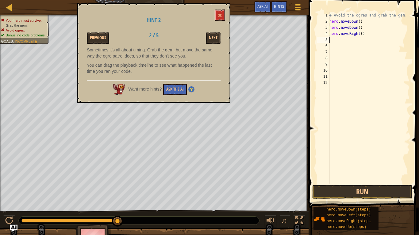
type textarea "h"
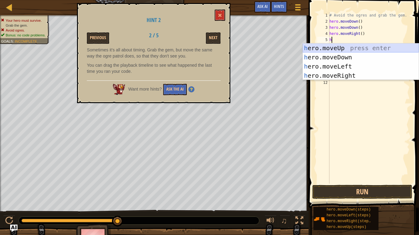
click at [354, 52] on div "h ero.moveUp press enter h ero.moveDown press enter h ero.moveLeft press enter …" at bounding box center [360, 71] width 116 height 55
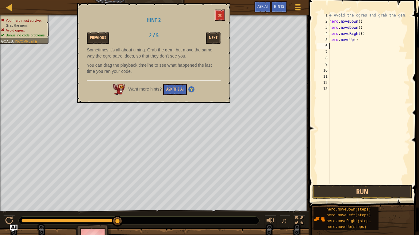
type textarea "h"
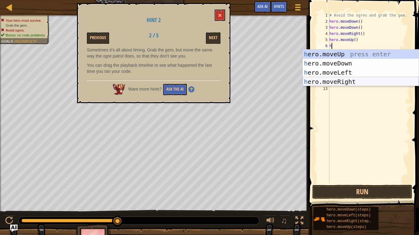
click at [352, 82] on div "h ero.moveUp press enter h ero.moveDown press enter h ero.moveLeft press enter …" at bounding box center [360, 77] width 116 height 55
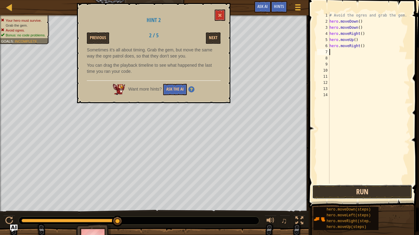
click at [354, 183] on button "Run" at bounding box center [362, 192] width 100 height 14
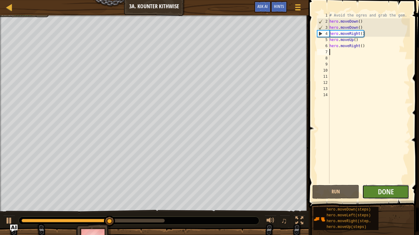
click at [373, 183] on button "Done" at bounding box center [385, 192] width 47 height 14
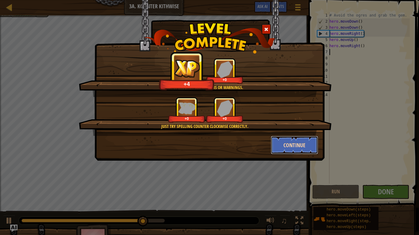
click at [297, 143] on button "Continue" at bounding box center [295, 145] width 48 height 18
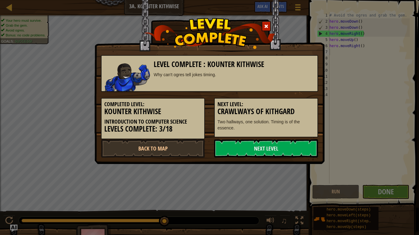
click at [297, 143] on link "Next Level" at bounding box center [266, 148] width 104 height 18
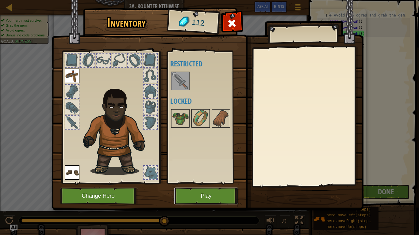
click at [219, 183] on button "Play" at bounding box center [206, 196] width 64 height 17
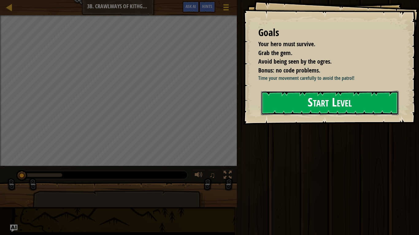
click at [323, 107] on button "Start Level" at bounding box center [330, 103] width 138 height 24
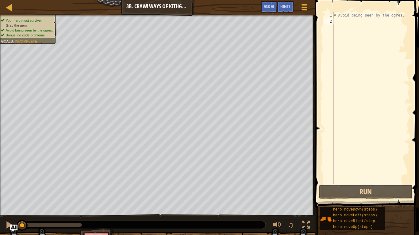
scroll to position [3, 0]
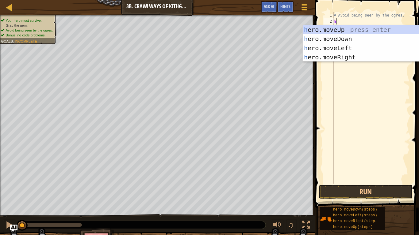
type textarea "he"
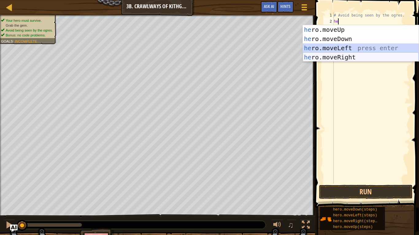
drag, startPoint x: 353, startPoint y: 48, endPoint x: 358, endPoint y: 57, distance: 10.3
click at [358, 57] on div "he ro.moveUp press enter he ro.moveDown press enter he ro.moveLeft press enter …" at bounding box center [360, 52] width 116 height 55
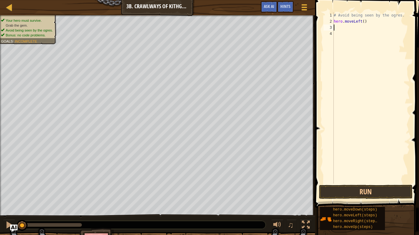
click at [370, 25] on div "# Avoid being seen by the ogres. hero . moveLeft ( )" at bounding box center [370, 104] width 77 height 184
click at [365, 22] on div "# Avoid being seen by the ogres. hero . moveLeft ( )" at bounding box center [370, 104] width 77 height 184
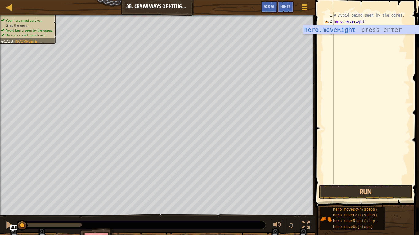
scroll to position [3, 4]
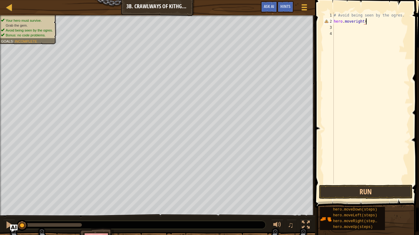
type textarea "hero.moveright()"
click at [335, 29] on div "# Avoid being seen by the ogres. hero . moveright ( )" at bounding box center [370, 104] width 77 height 184
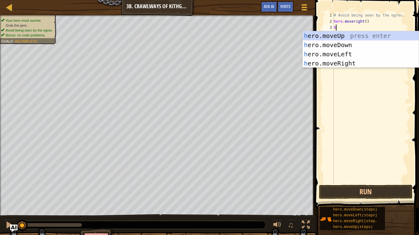
type textarea "h"
click at [343, 66] on div "h ero.moveUp press enter h ero.moveDown press enter h ero.moveLeft press enter …" at bounding box center [360, 58] width 116 height 55
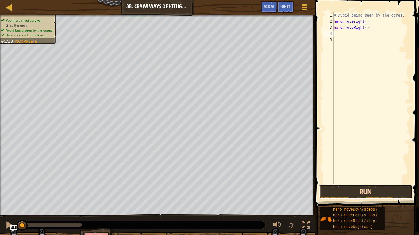
click at [332, 183] on button "Run" at bounding box center [365, 192] width 93 height 14
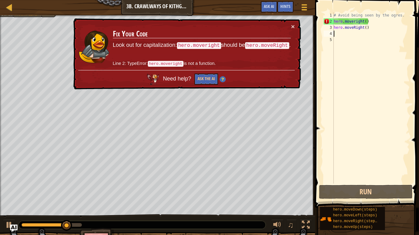
click at [369, 22] on div "# Avoid being seen by the ogres. hero . moveright ( ) hero . moveRight ( )" at bounding box center [370, 104] width 77 height 184
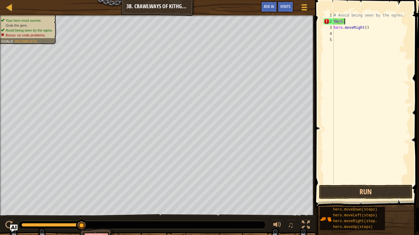
type textarea "h"
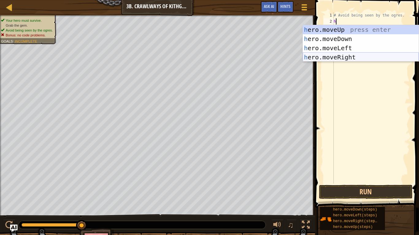
click at [352, 55] on div "h ero.moveUp press enter h ero.moveDown press enter h ero.moveLeft press enter …" at bounding box center [360, 52] width 116 height 55
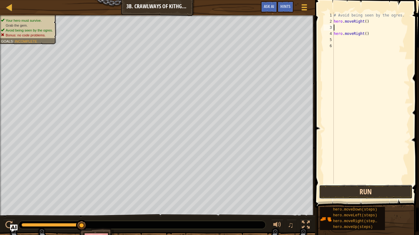
click at [360, 183] on button "Run" at bounding box center [365, 192] width 93 height 14
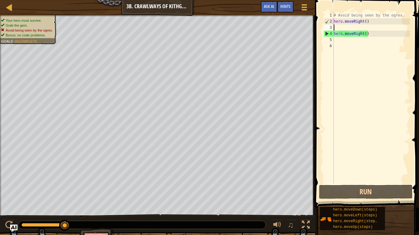
click at [369, 36] on div "# Avoid being seen by the ogres. hero . moveRight ( ) hero . moveRight ( )" at bounding box center [370, 104] width 77 height 184
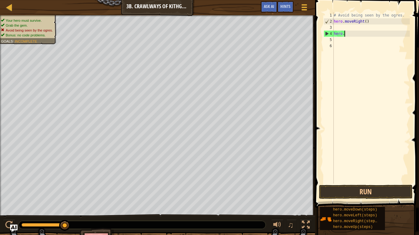
type textarea "h"
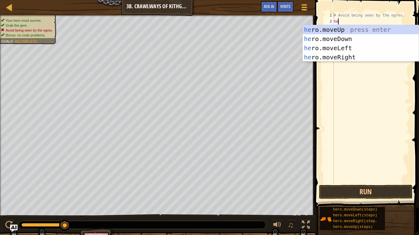
type textarea "her"
